Goal: Transaction & Acquisition: Book appointment/travel/reservation

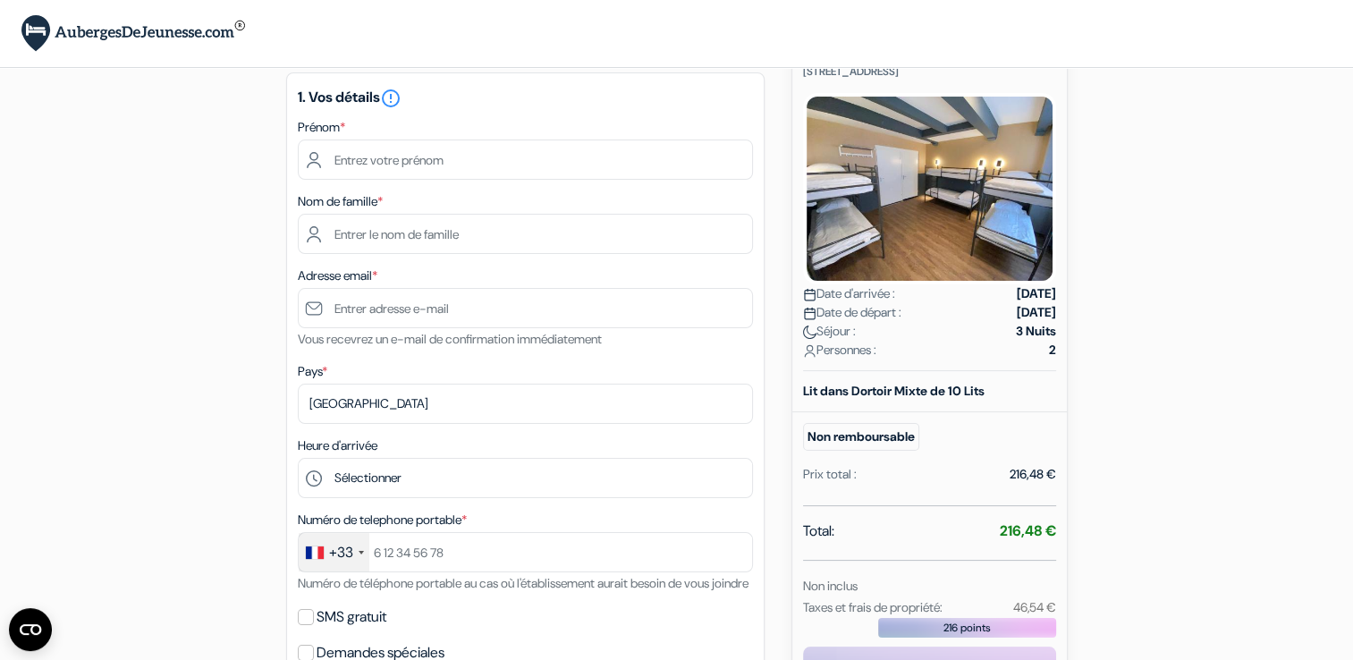
scroll to position [11, 0]
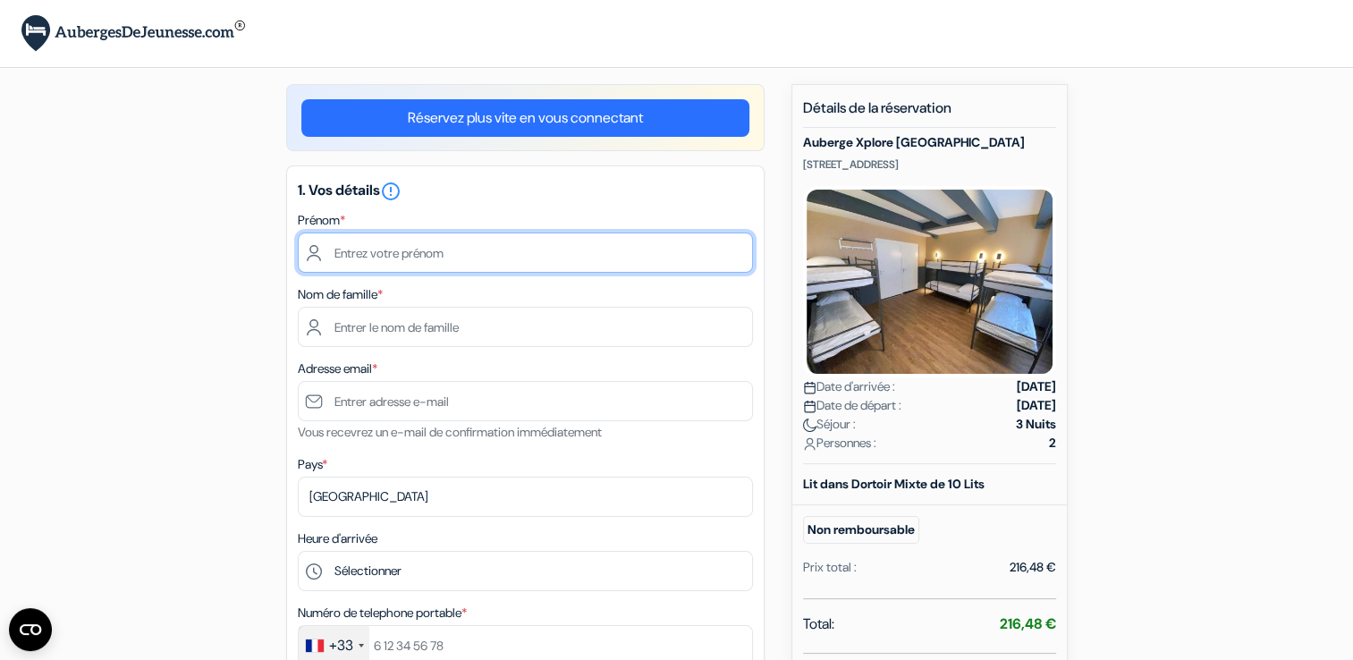
click at [407, 257] on input "text" at bounding box center [525, 253] width 455 height 40
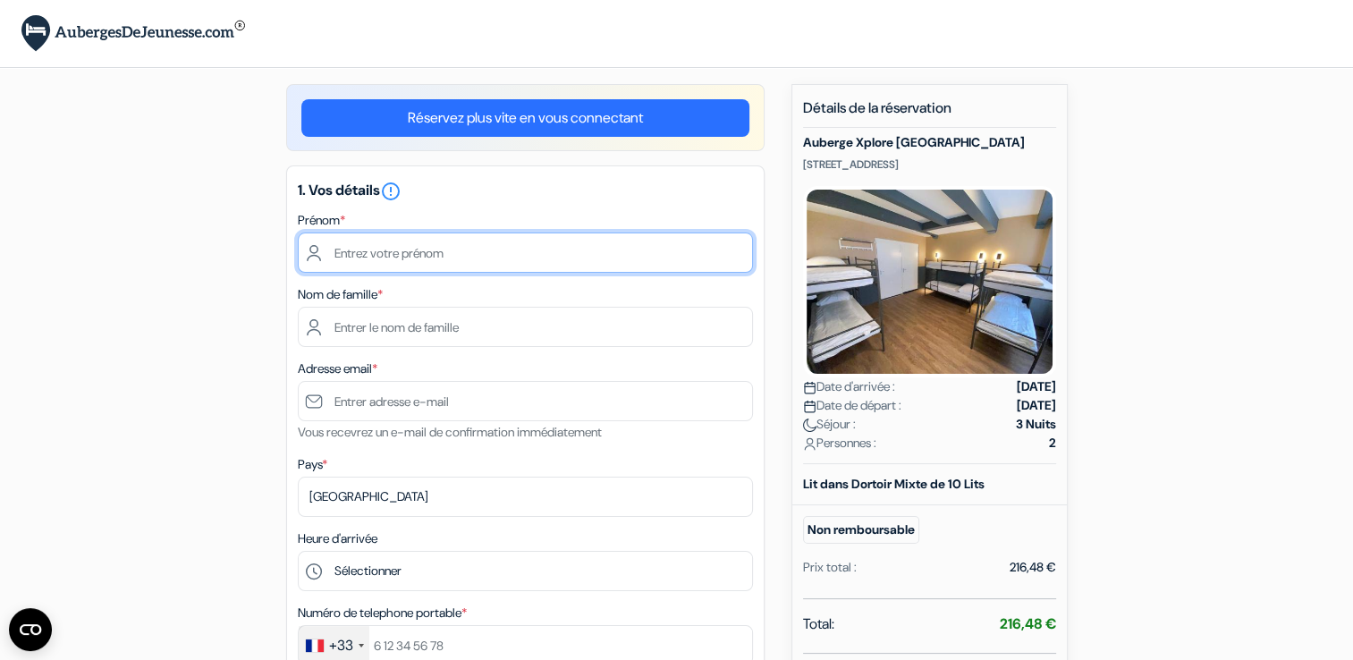
click at [377, 247] on input "text" at bounding box center [525, 253] width 455 height 40
type input "Louison"
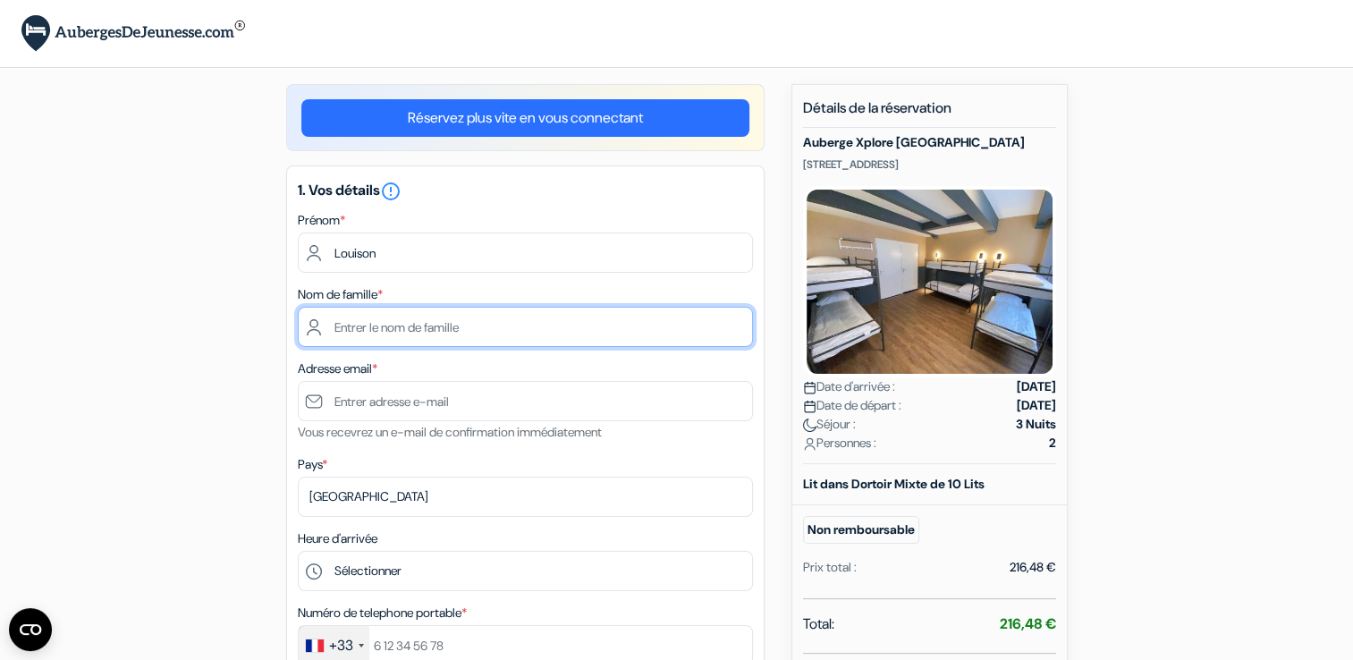
click at [314, 334] on input "text" at bounding box center [525, 327] width 455 height 40
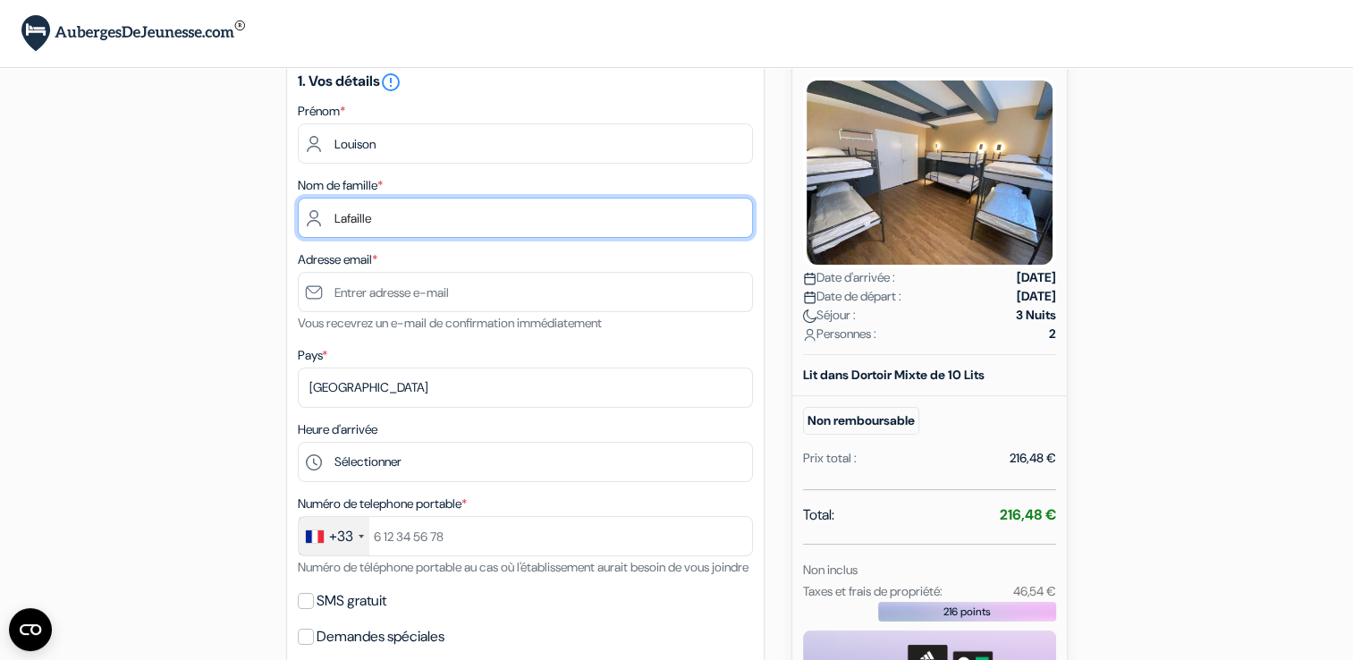
scroll to position [121, 0]
type input "Lafaille"
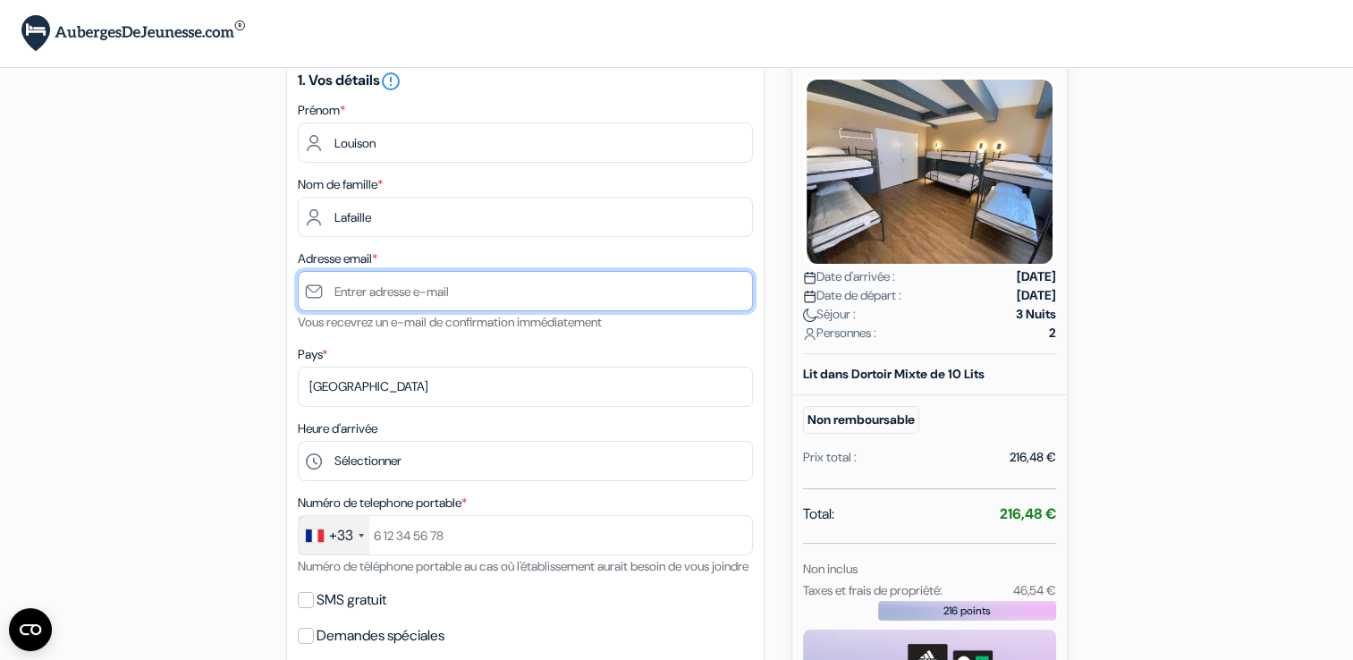
click at [521, 304] on input "text" at bounding box center [525, 291] width 455 height 40
type input "[EMAIL_ADDRESS][DOMAIN_NAME]"
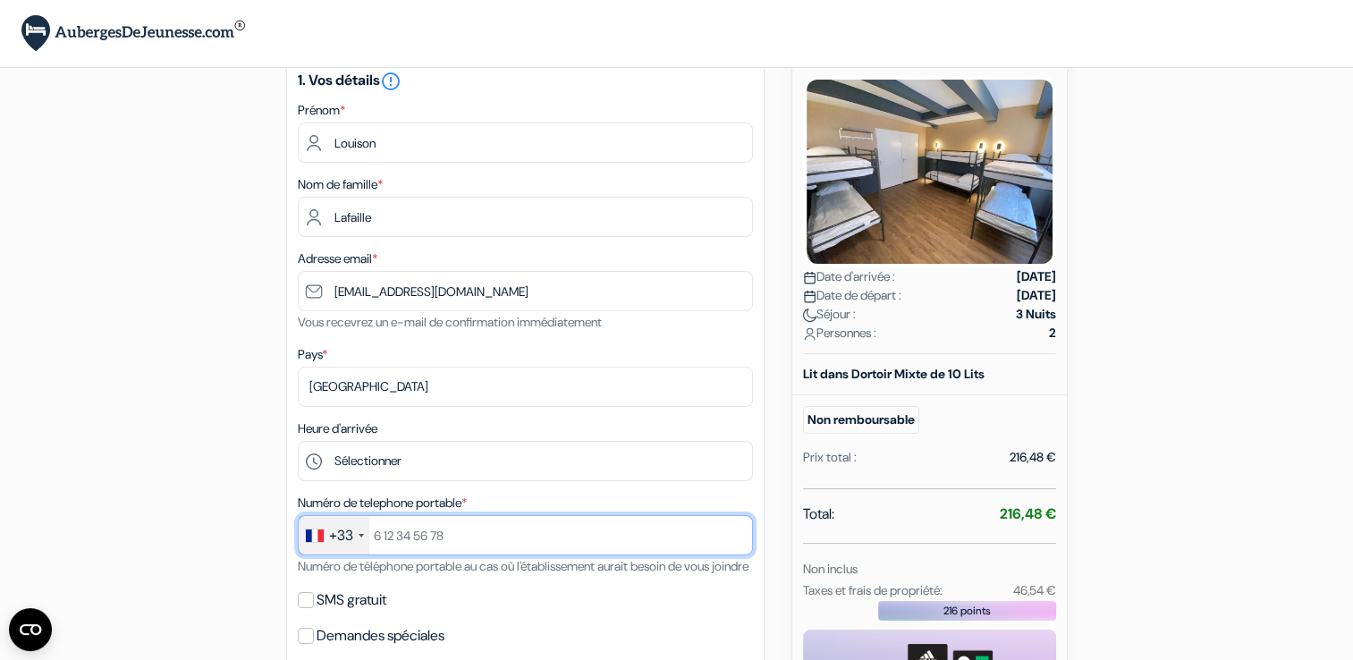
type input "0781487549"
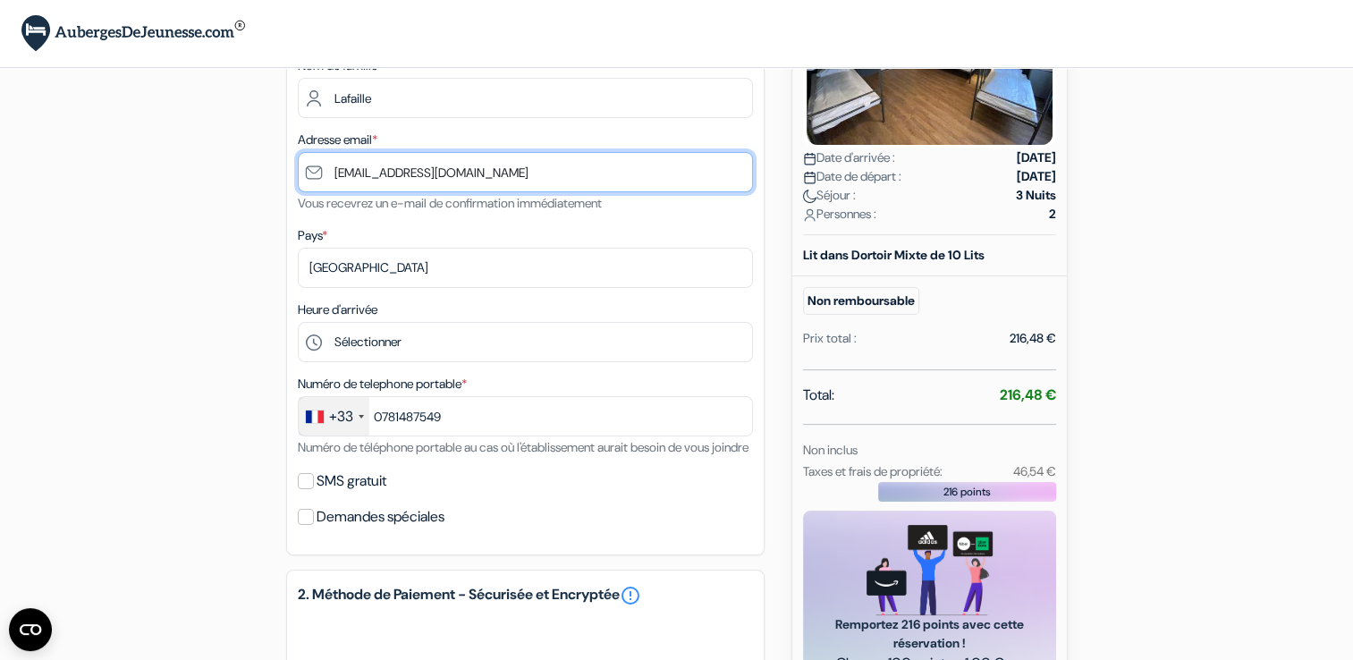
scroll to position [243, 0]
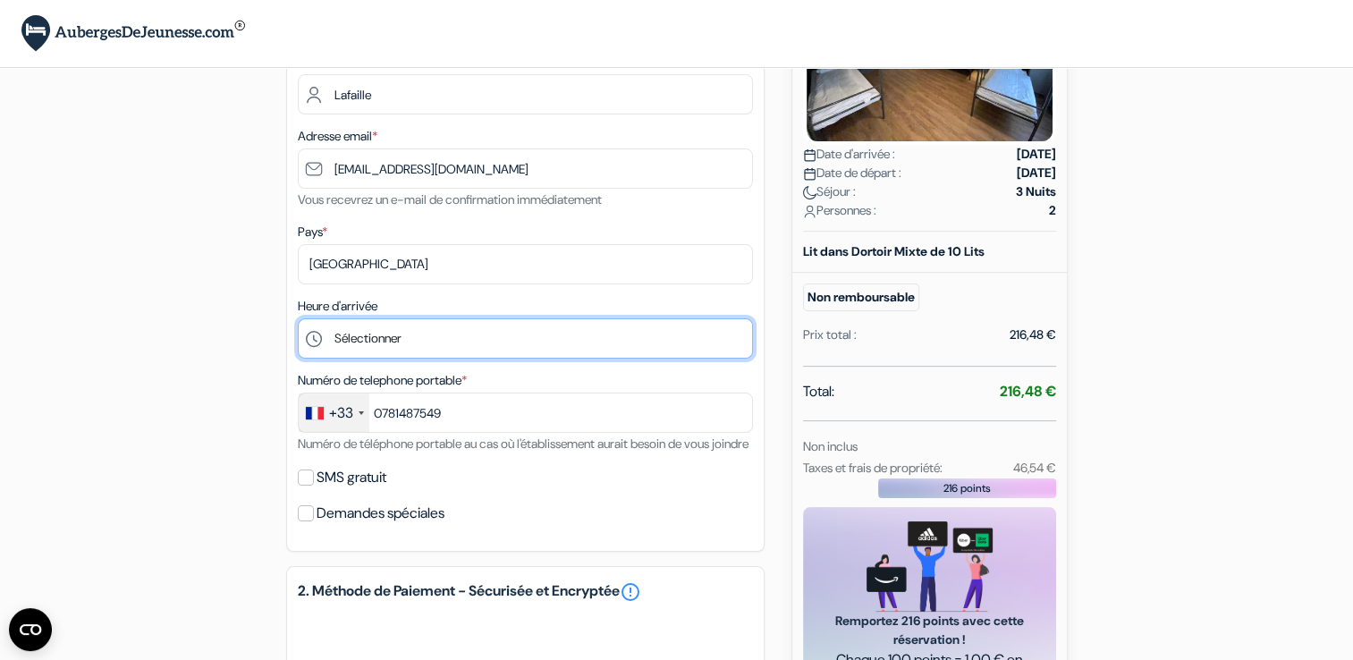
click at [404, 329] on select "Sélectionner 15:00 16:00 17:00 18:00 19:00 20:00 21:00 22:00 23:00 0:00" at bounding box center [525, 338] width 455 height 40
select select "15"
click at [298, 319] on select "Sélectionner 15:00 16:00 17:00 18:00 19:00 20:00 21:00 22:00 23:00 0:00" at bounding box center [525, 338] width 455 height 40
click at [400, 342] on select "Sélectionner 15:00 16:00 17:00 18:00 19:00 20:00 21:00 22:00 23:00 0:00" at bounding box center [525, 338] width 455 height 40
click at [298, 319] on select "Sélectionner 15:00 16:00 17:00 18:00 19:00 20:00 21:00 22:00 23:00 0:00" at bounding box center [525, 338] width 455 height 40
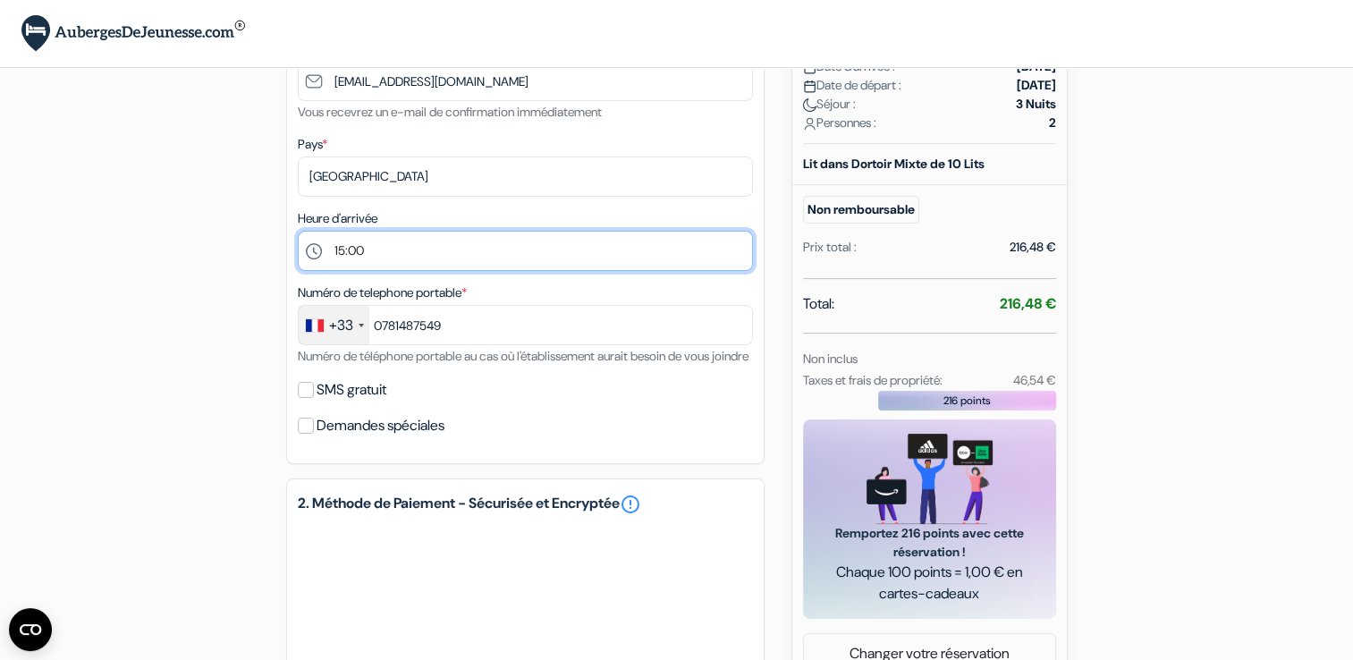
scroll to position [333, 0]
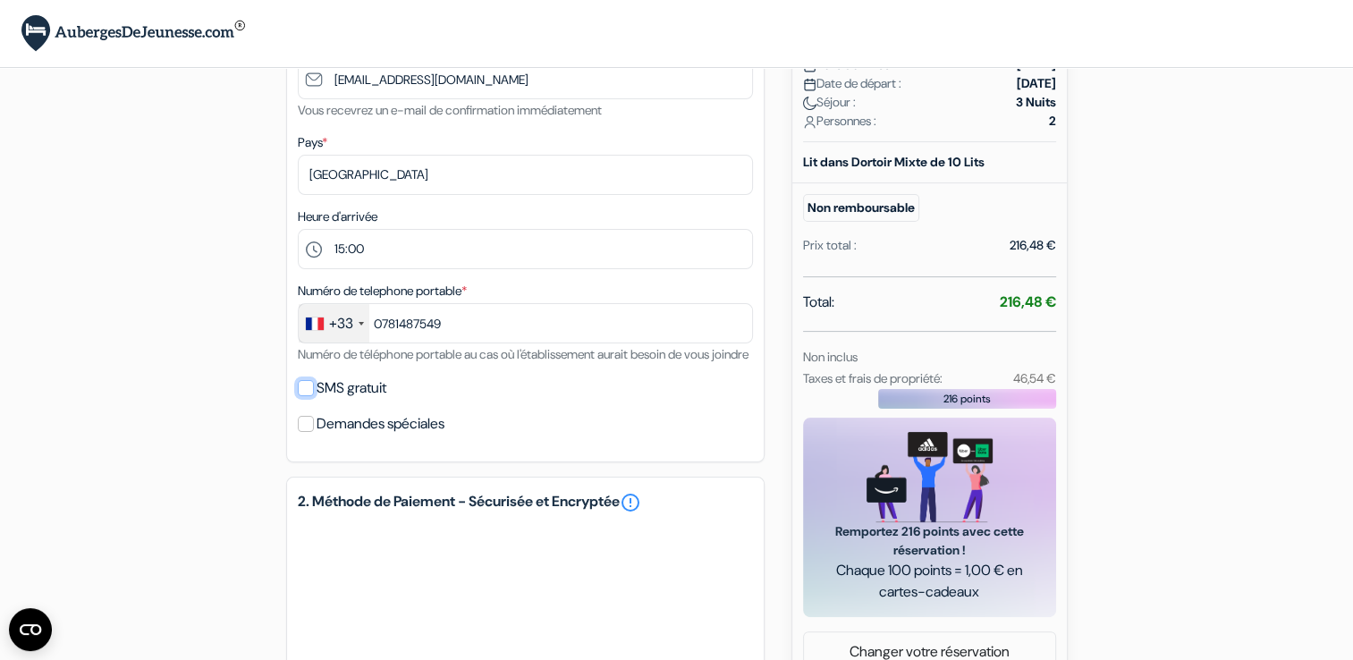
click at [308, 396] on input "SMS gratuit" at bounding box center [306, 388] width 16 height 16
checkbox input "true"
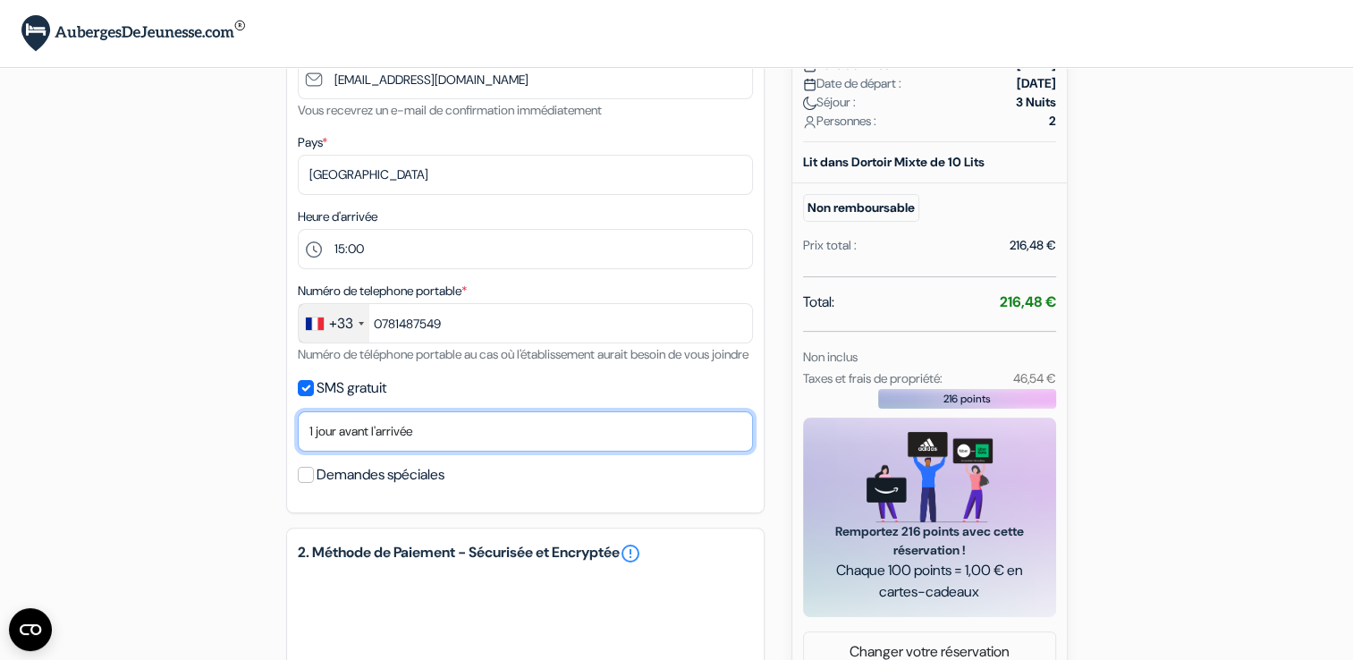
click at [427, 451] on select "Non merci Maintenant Le jour de votre arrivée 1 jour avant l'arrivée 2 jours av…" at bounding box center [525, 431] width 455 height 40
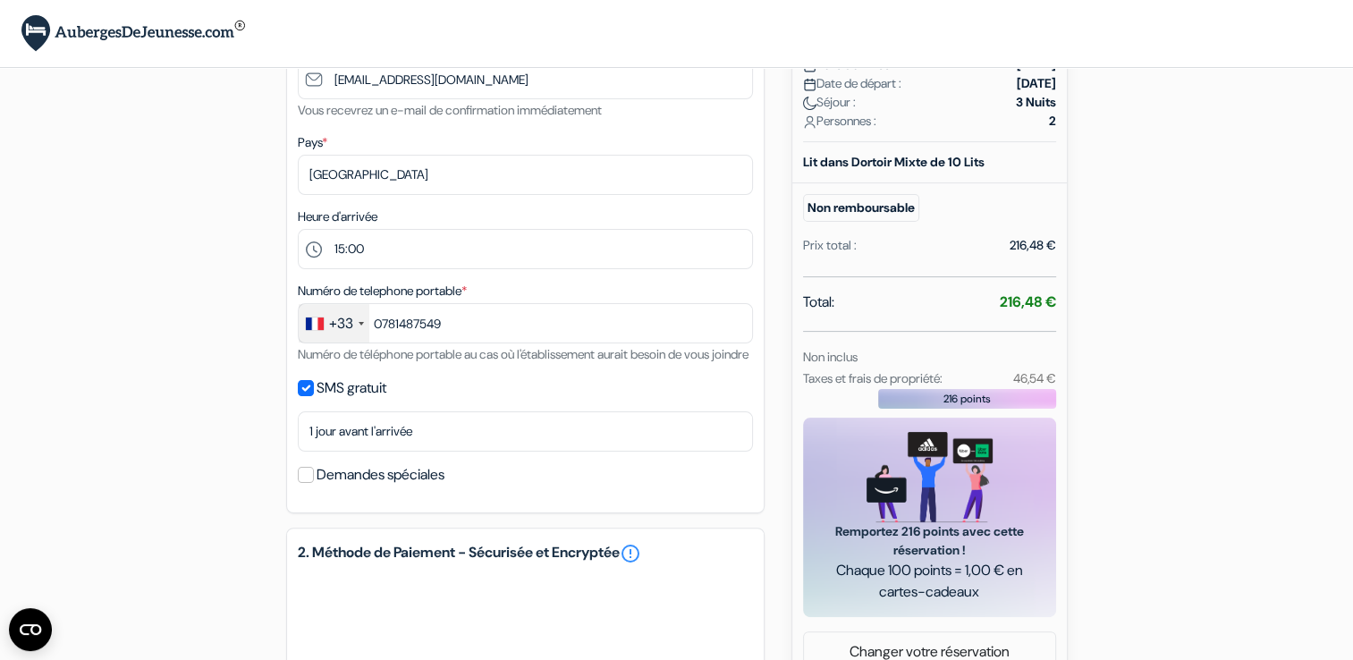
click at [168, 341] on div "add_box Auberge Xplore Amsterdam Nieuwezijds Voorburgwal 92, Amsterdam, Pays Ba…" at bounding box center [677, 392] width 1181 height 1260
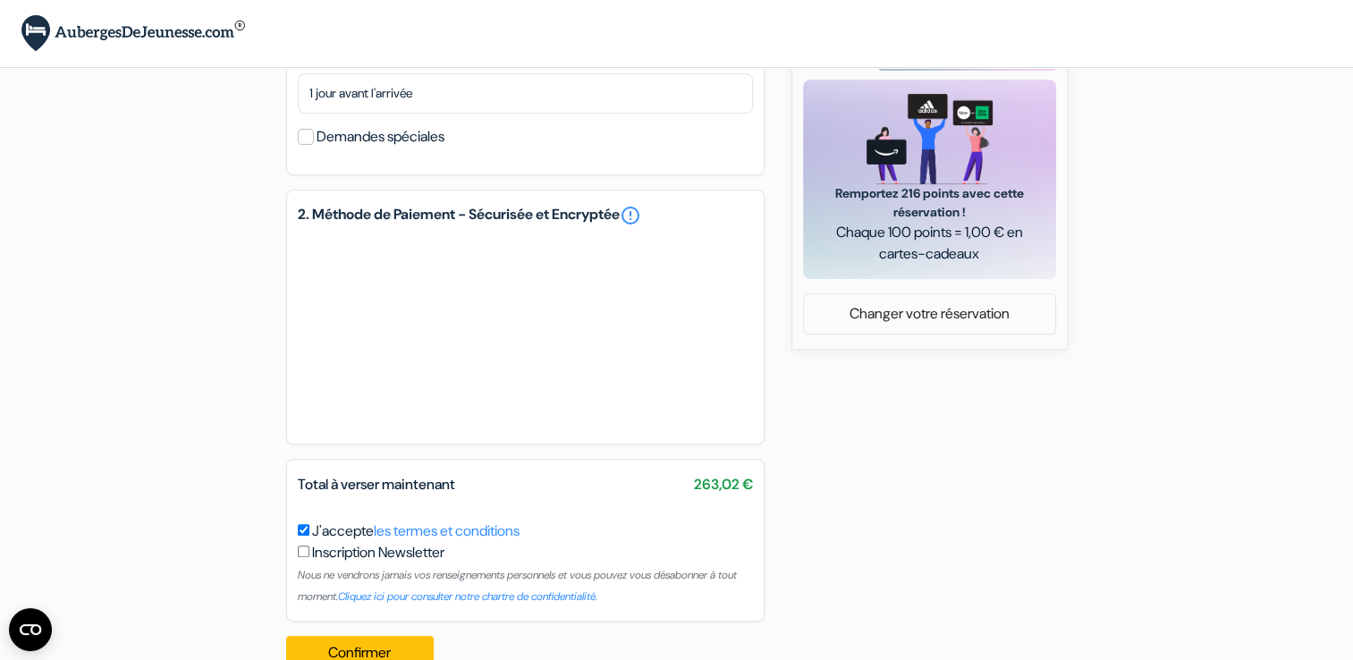
scroll to position [734, 0]
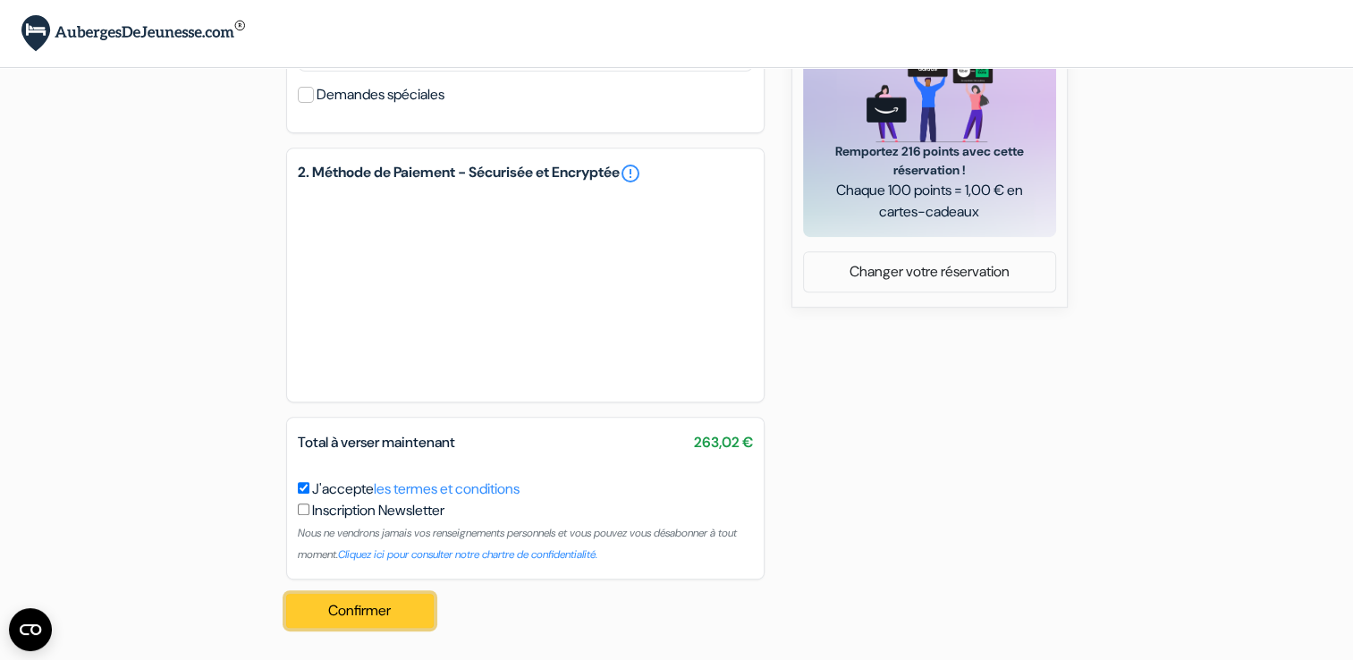
click at [397, 605] on button "Confirmer Loading..." at bounding box center [360, 611] width 148 height 34
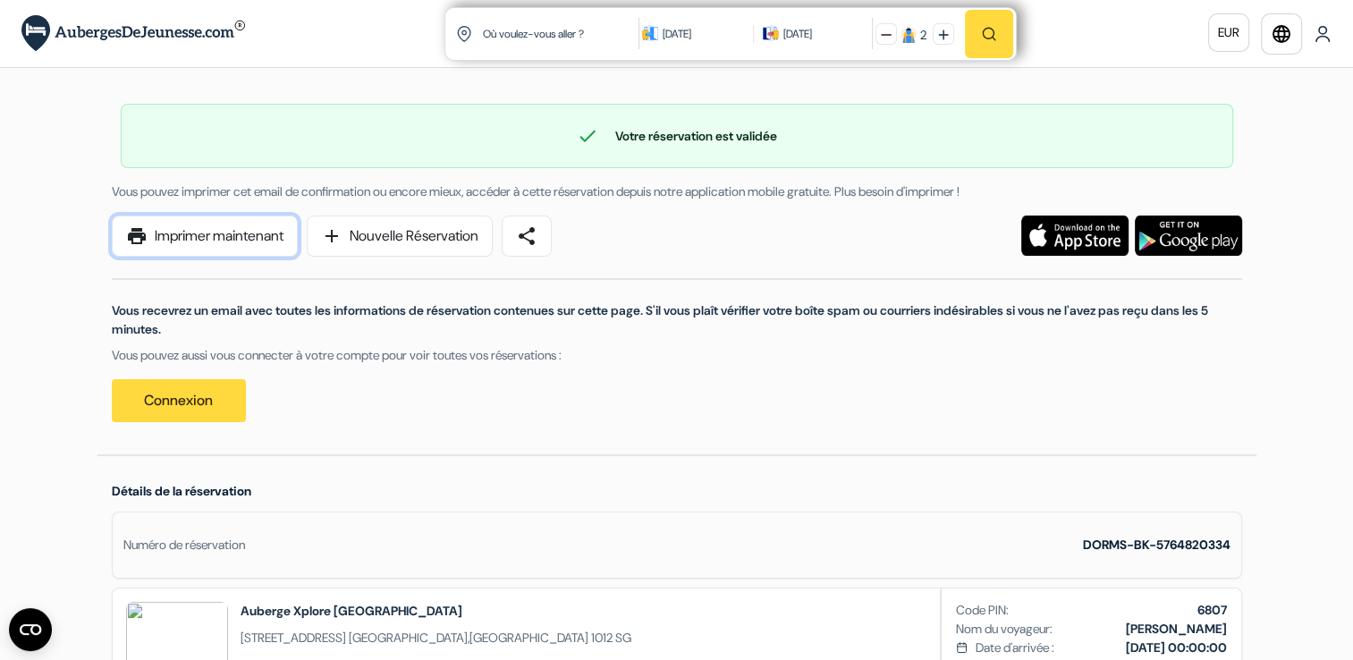
click at [241, 236] on link "print Imprimer maintenant" at bounding box center [205, 236] width 186 height 41
click at [942, 265] on div "Vous recevrez un email avec toutes les informations de réservation contenues su…" at bounding box center [677, 339] width 1152 height 165
